Goal: Task Accomplishment & Management: Manage account settings

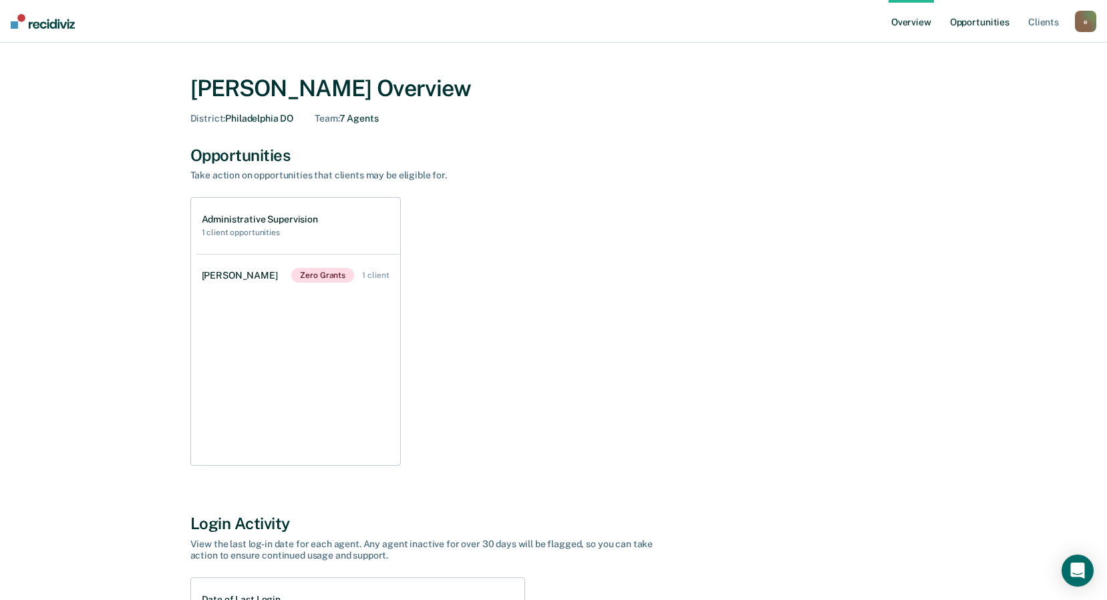
click at [1007, 15] on link "Opportunities" at bounding box center [979, 21] width 65 height 43
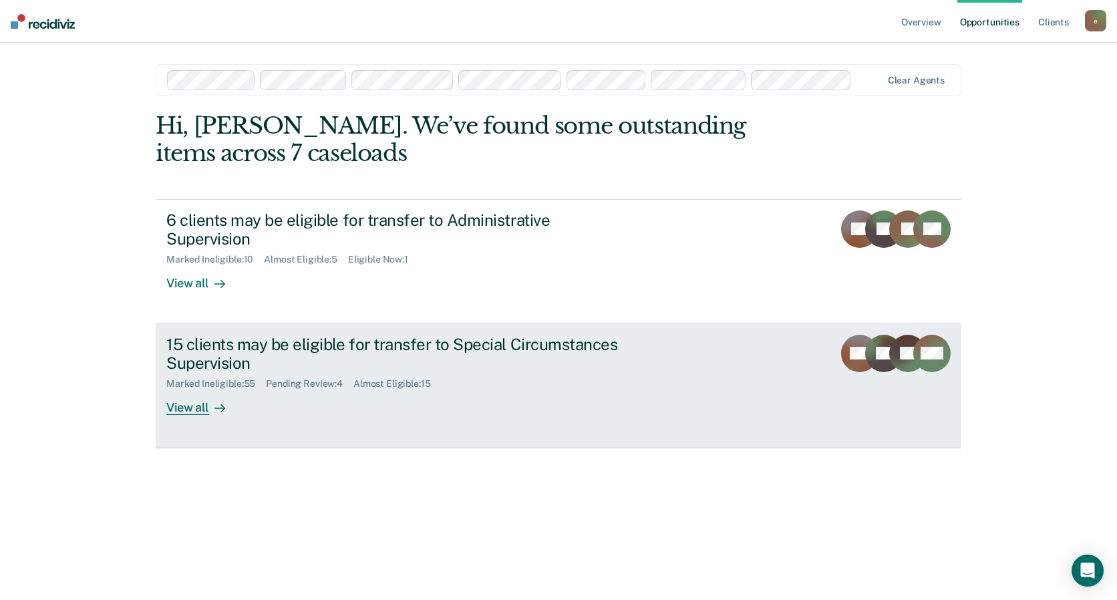
click at [417, 373] on div "Marked Ineligible : 55 Pending Review : 4 Almost Eligible : 15" at bounding box center [400, 381] width 469 height 17
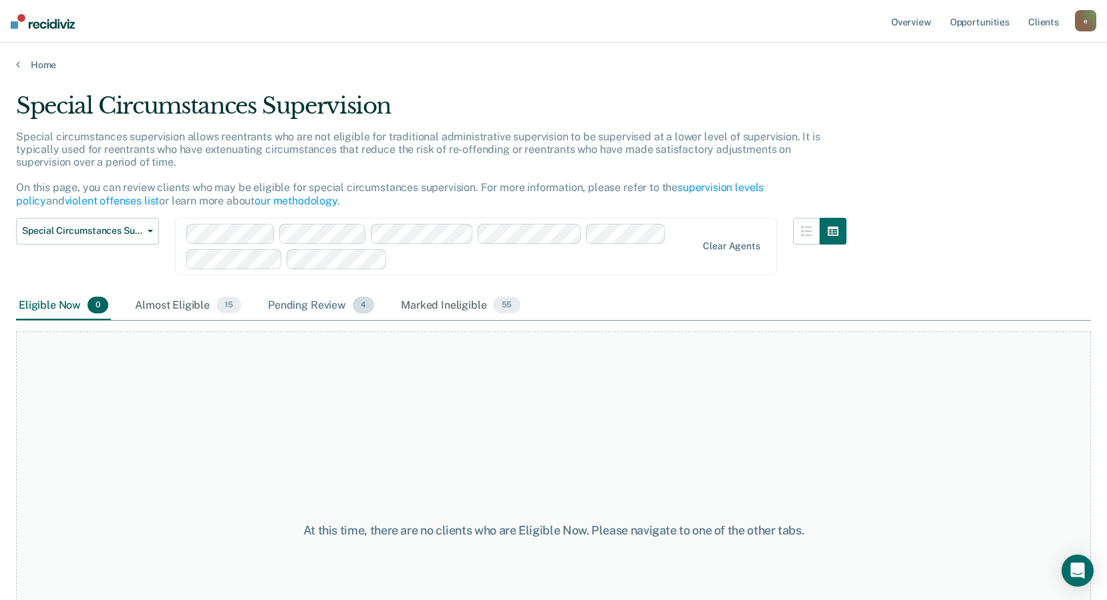
click at [298, 302] on div "Pending Review 4" at bounding box center [321, 305] width 112 height 29
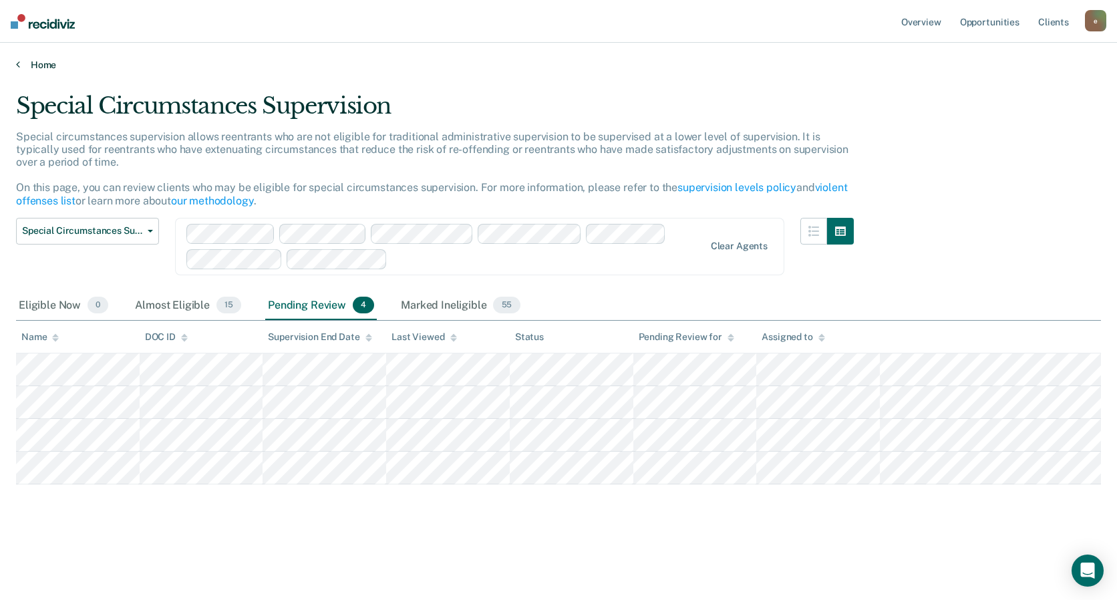
click at [37, 66] on link "Home" at bounding box center [558, 65] width 1085 height 12
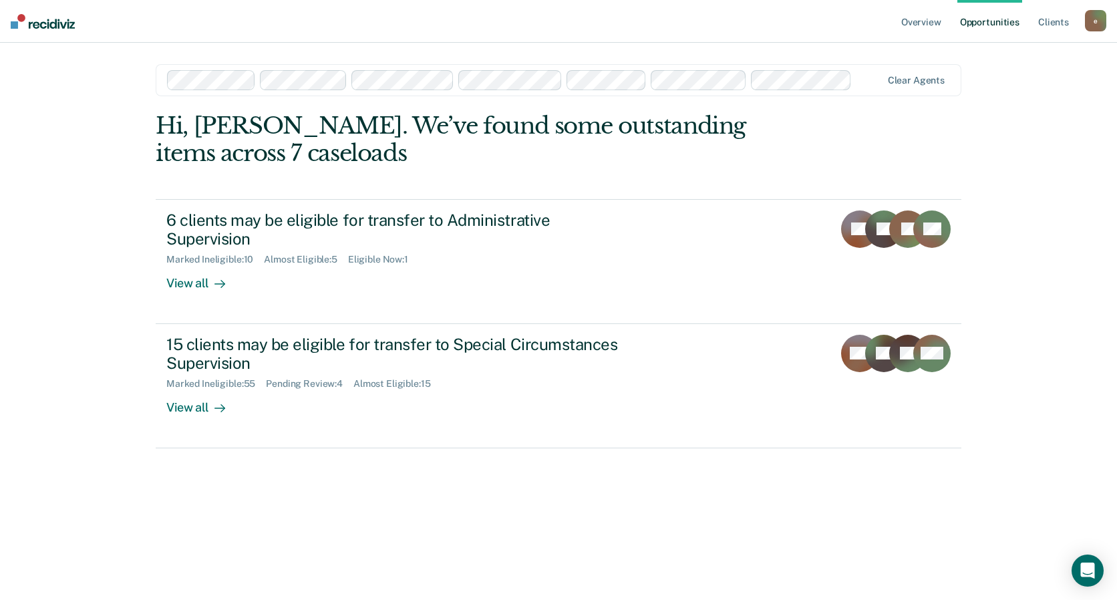
click at [41, 25] on img at bounding box center [43, 21] width 64 height 15
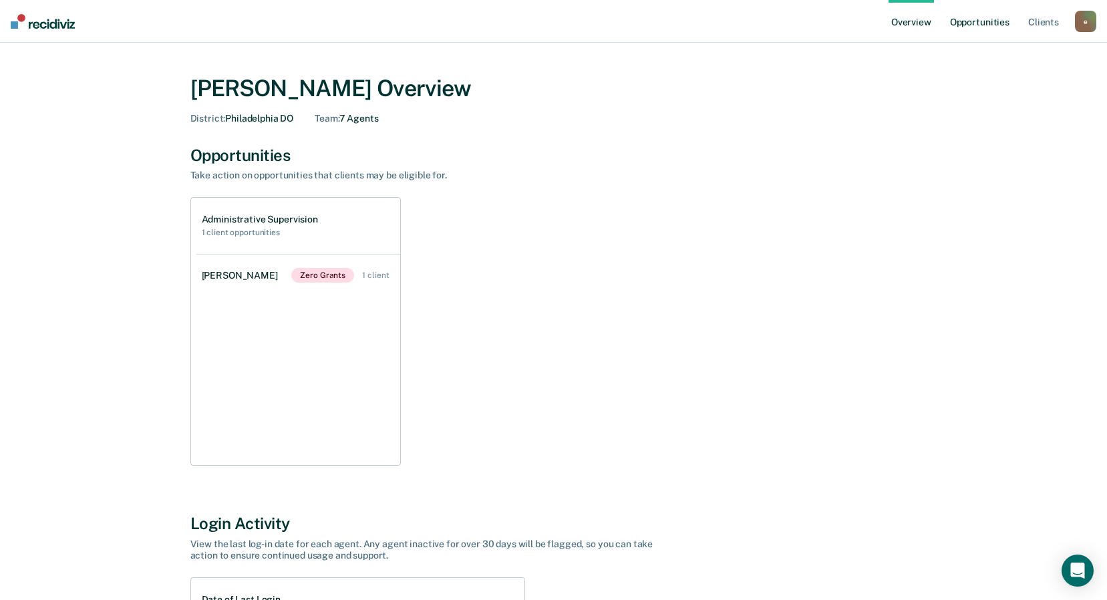
click at [999, 29] on link "Opportunities" at bounding box center [979, 21] width 65 height 43
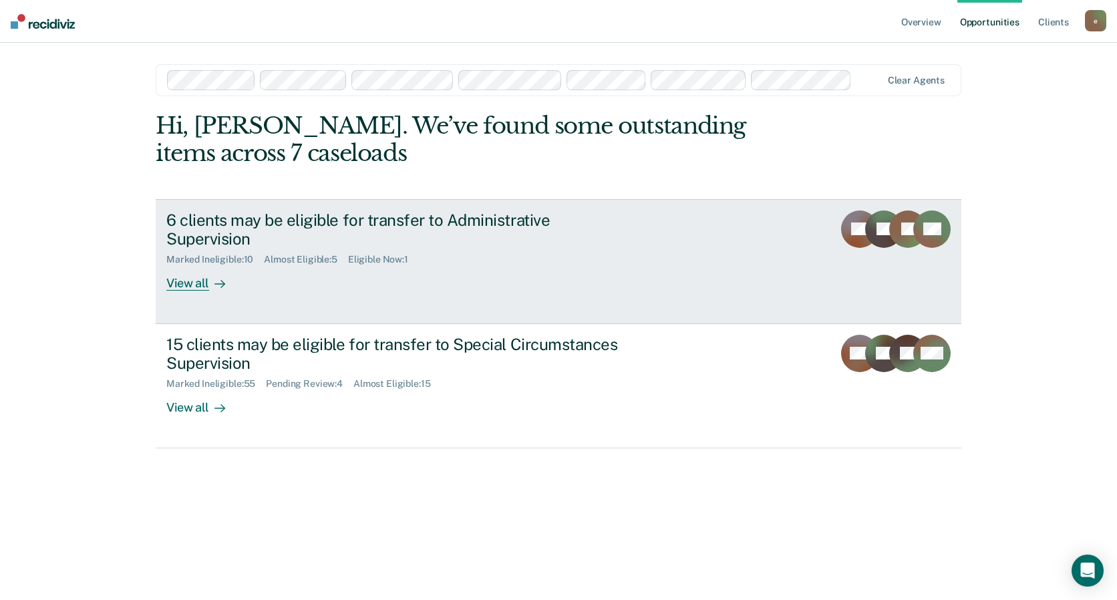
click at [491, 248] on div "6 clients may be eligible for transfer to Administrative Supervision Marked Ine…" at bounding box center [416, 250] width 501 height 81
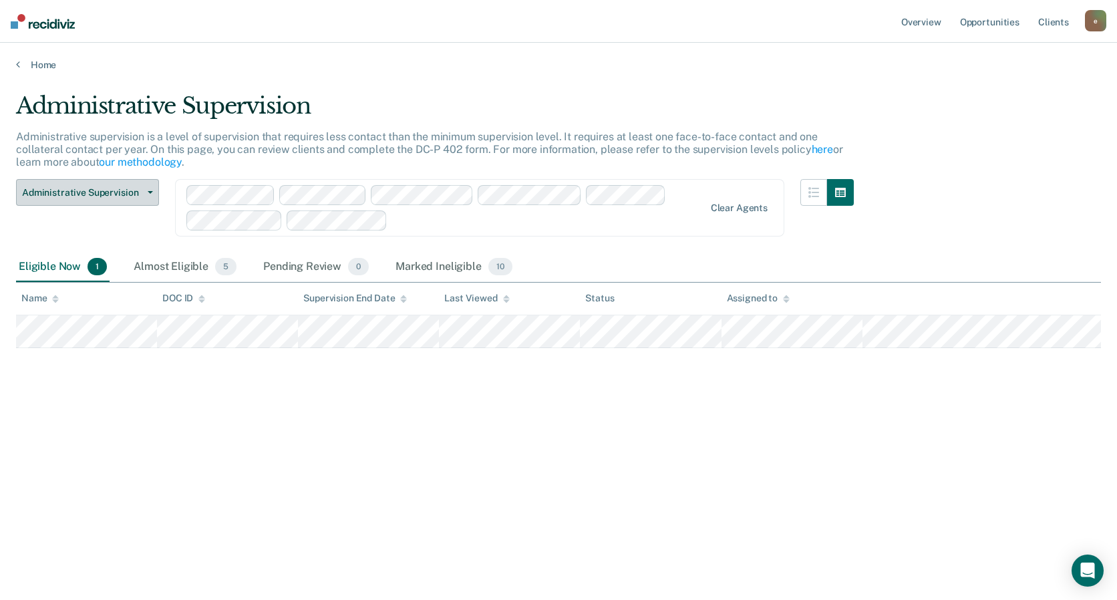
click at [128, 192] on span "Administrative Supervision" at bounding box center [82, 192] width 120 height 11
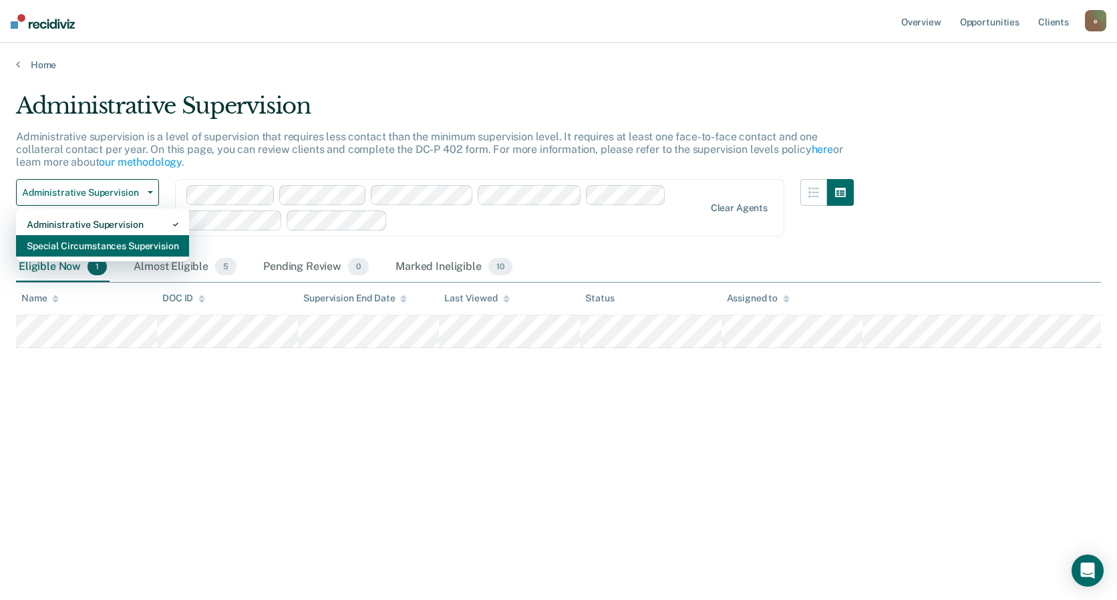
click at [100, 246] on div "Special Circumstances Supervision" at bounding box center [103, 245] width 152 height 21
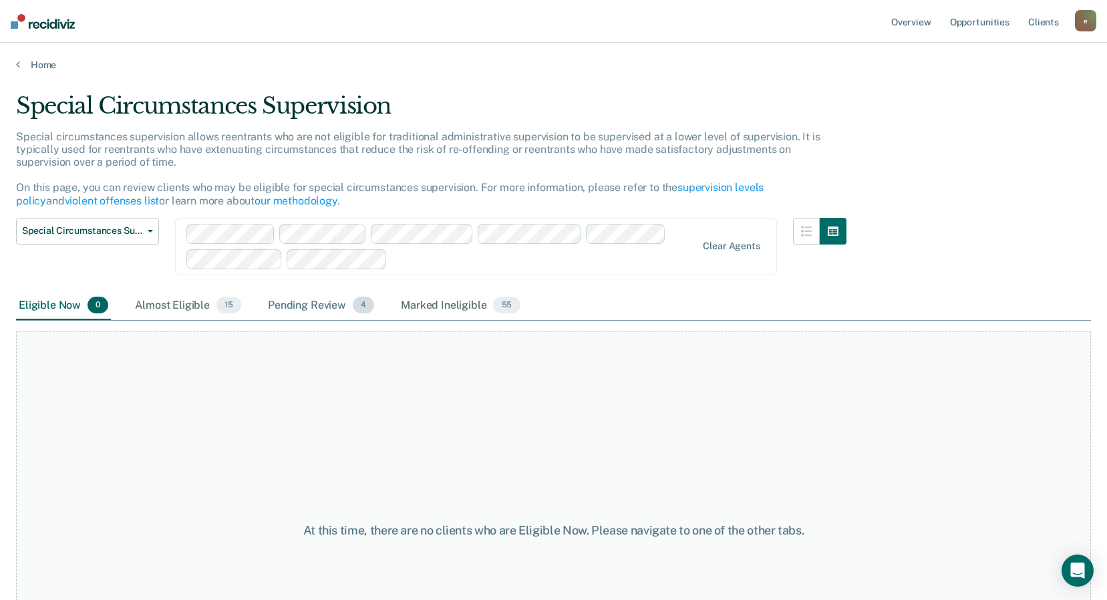
click at [319, 305] on div "Pending Review 4" at bounding box center [321, 305] width 112 height 29
